Goal: Task Accomplishment & Management: Manage account settings

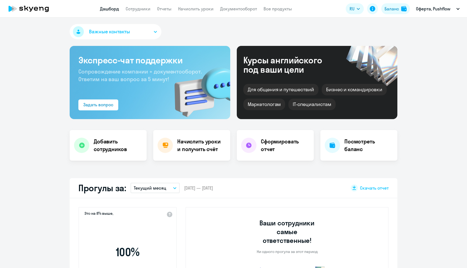
select select "30"
click at [191, 148] on h4 "Начислить уроки и получить счёт" at bounding box center [201, 145] width 48 height 15
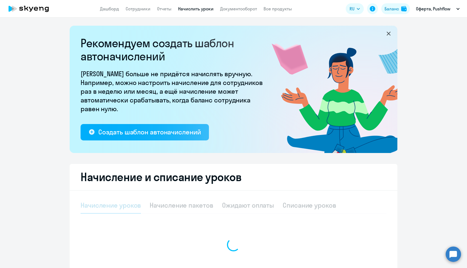
select select "10"
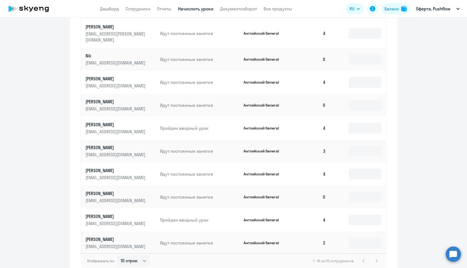
scroll to position [287, 0]
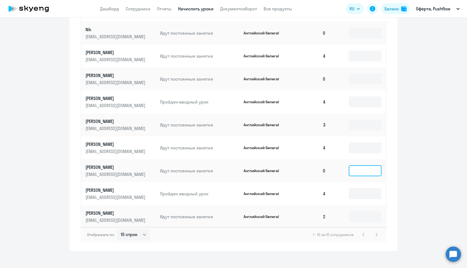
click at [359, 165] on input at bounding box center [365, 170] width 33 height 11
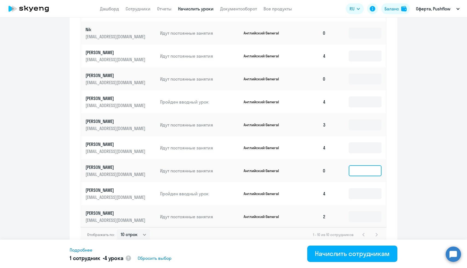
type input "4"
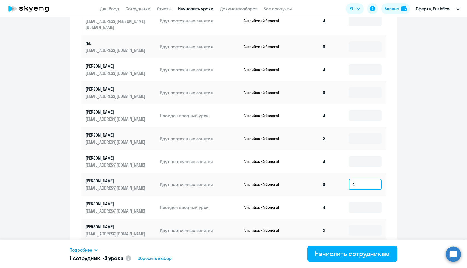
scroll to position [247, 0]
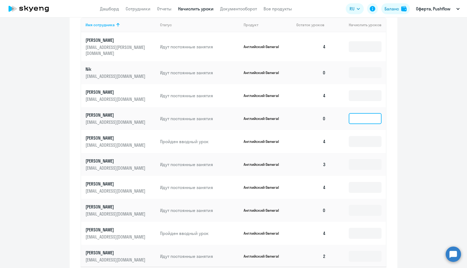
click at [359, 113] on input at bounding box center [365, 118] width 33 height 11
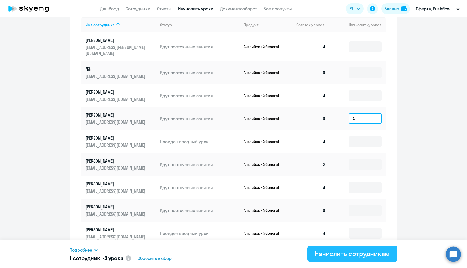
type input "4"
click at [368, 256] on div "Начислить сотрудникам" at bounding box center [352, 253] width 75 height 9
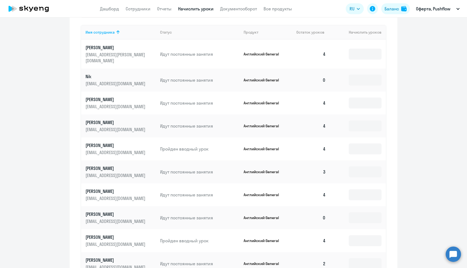
scroll to position [232, 0]
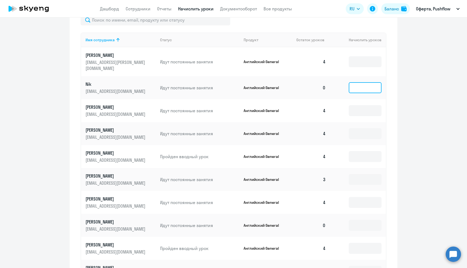
click at [359, 83] on input at bounding box center [365, 87] width 33 height 11
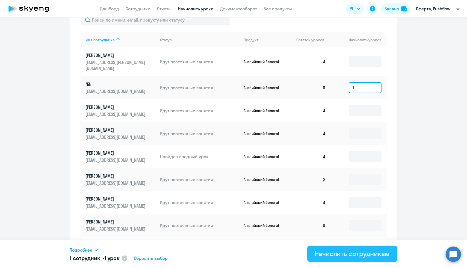
type input "1"
click at [362, 256] on div "Начислить сотрудникам" at bounding box center [352, 253] width 75 height 9
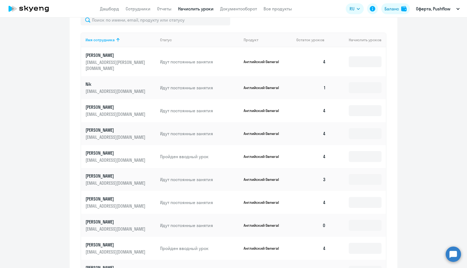
click at [106, 150] on p "[PERSON_NAME]" at bounding box center [116, 153] width 61 height 6
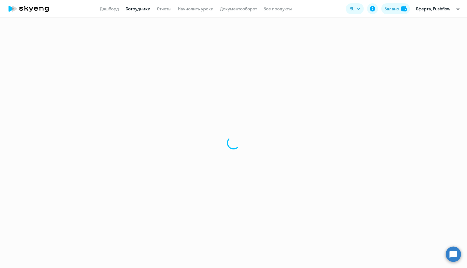
select select "english"
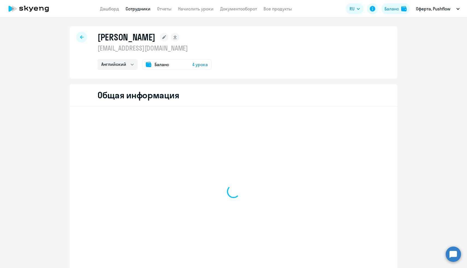
click at [106, 148] on div at bounding box center [234, 191] width 272 height 161
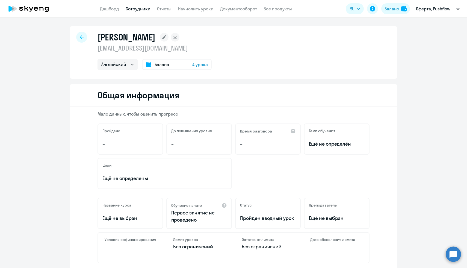
drag, startPoint x: 177, startPoint y: 37, endPoint x: 98, endPoint y: 36, distance: 78.7
click at [98, 36] on div "[PERSON_NAME]" at bounding box center [155, 37] width 114 height 11
copy h1 "[PERSON_NAME]"
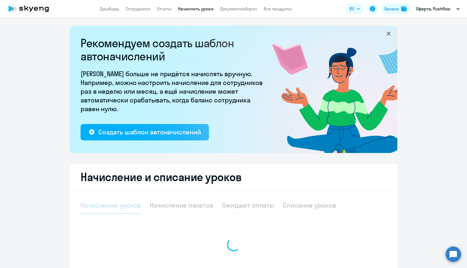
select select "10"
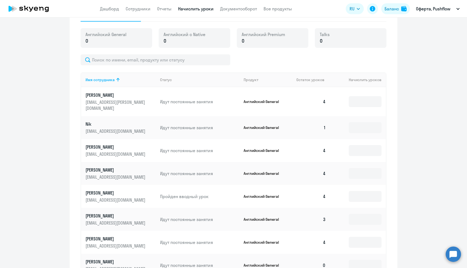
scroll to position [156, 0]
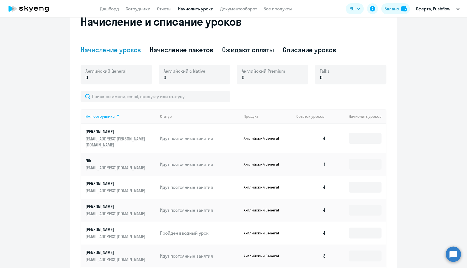
click at [141, 165] on p "[EMAIL_ADDRESS][DOMAIN_NAME]" at bounding box center [116, 168] width 61 height 6
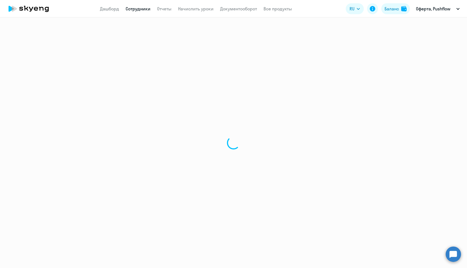
select select "english"
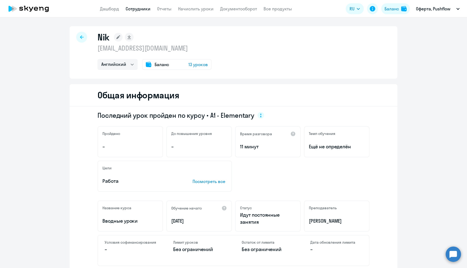
drag, startPoint x: 177, startPoint y: 48, endPoint x: 96, endPoint y: 49, distance: 80.1
click at [96, 49] on div "Nik [EMAIL_ADDRESS][DOMAIN_NAME] Английский Баланс 13 уроков" at bounding box center [234, 52] width 328 height 52
copy p "[EMAIL_ADDRESS][DOMAIN_NAME]"
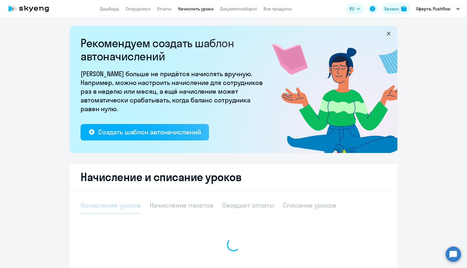
select select "10"
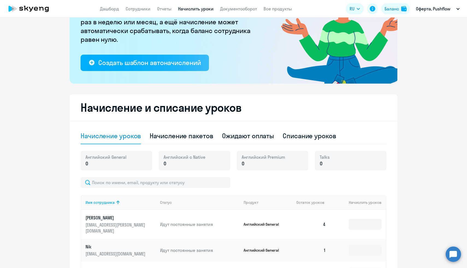
scroll to position [173, 0]
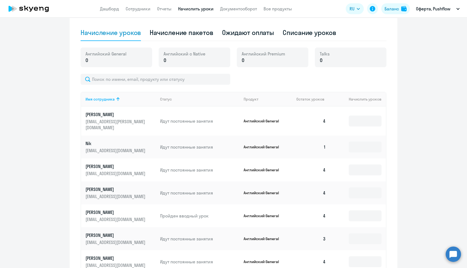
click at [124, 140] on p "Nik" at bounding box center [116, 143] width 61 height 6
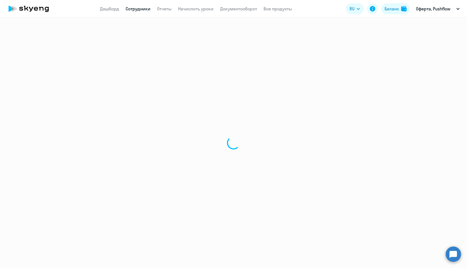
select select "english"
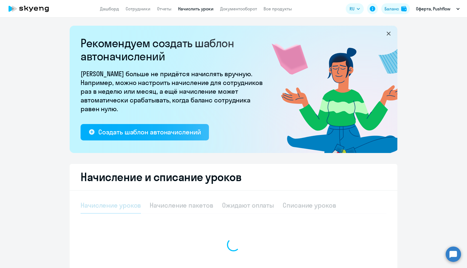
select select "10"
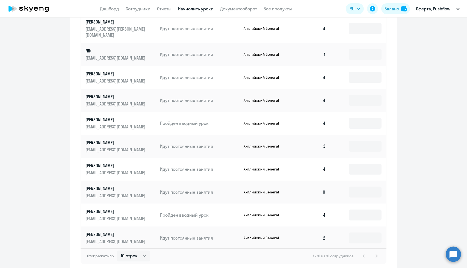
scroll to position [270, 0]
